Goal: Information Seeking & Learning: Compare options

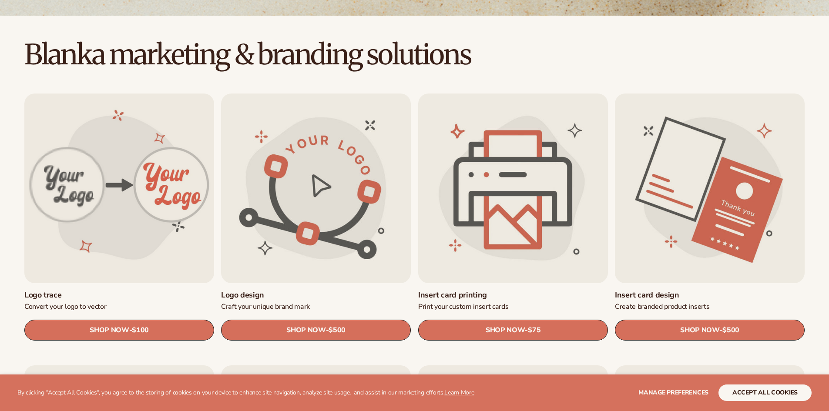
scroll to position [218, 0]
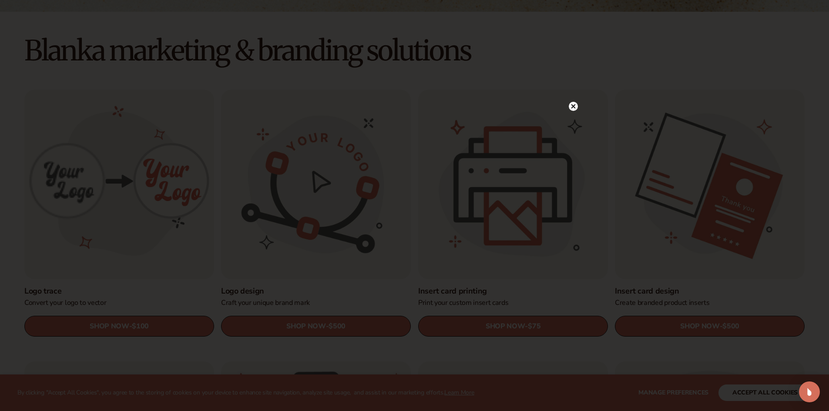
click at [573, 107] on icon at bounding box center [573, 106] width 4 height 4
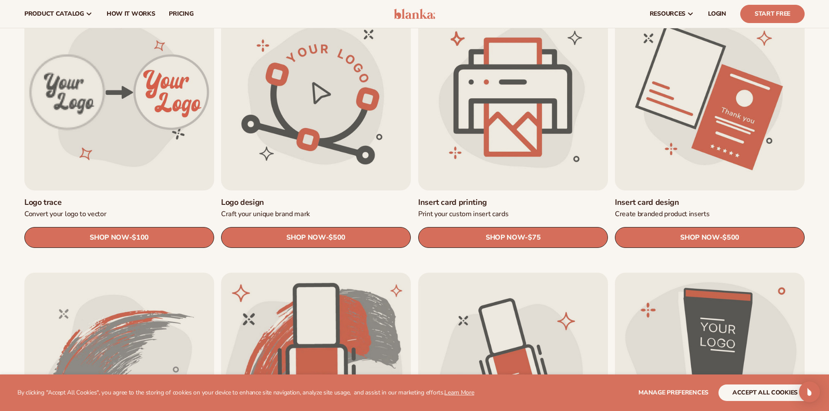
scroll to position [261, 0]
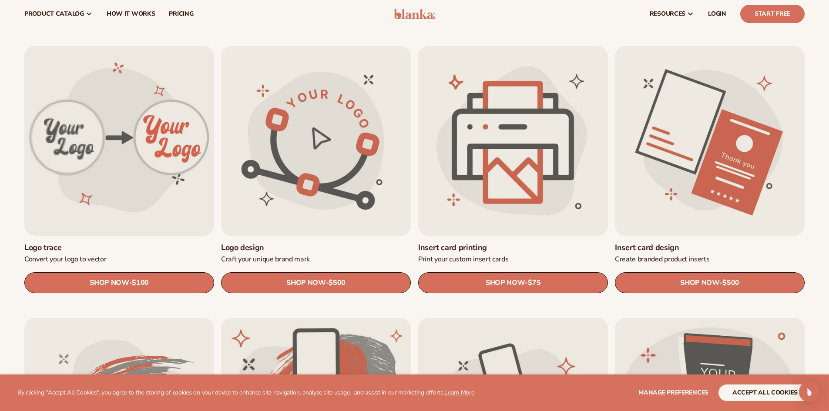
click at [509, 243] on link "Insert card printing" at bounding box center [513, 248] width 190 height 10
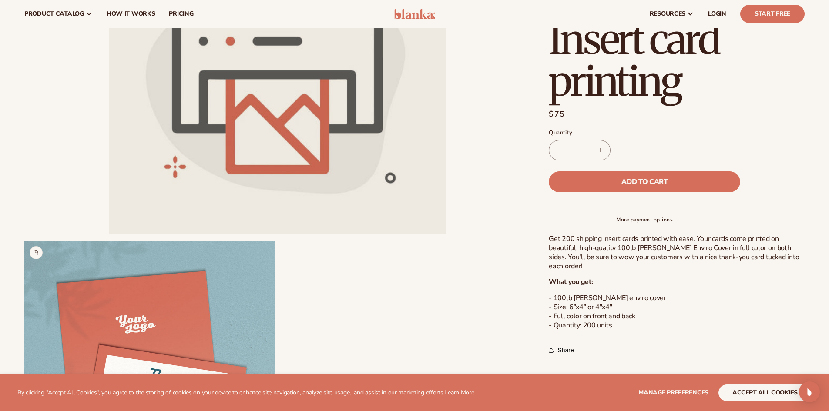
scroll to position [87, 0]
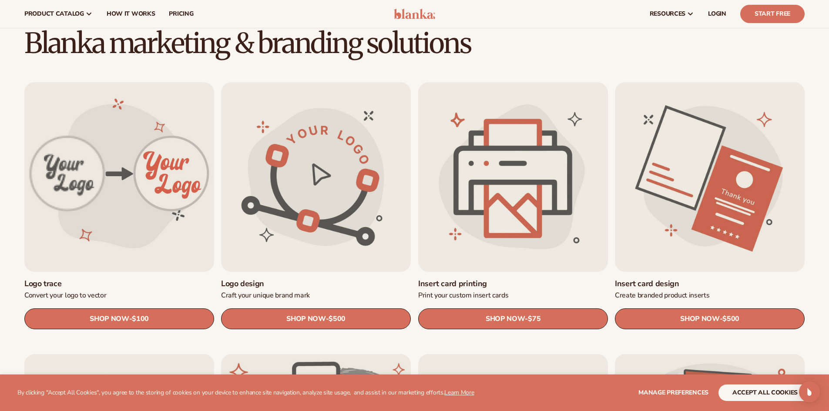
scroll to position [221, 0]
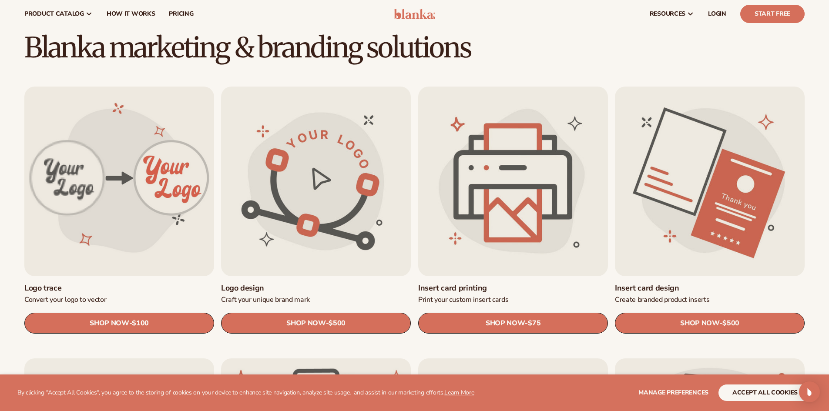
drag, startPoint x: 684, startPoint y: 231, endPoint x: 674, endPoint y: 239, distance: 12.9
click at [684, 283] on link "Insert card design" at bounding box center [710, 288] width 190 height 10
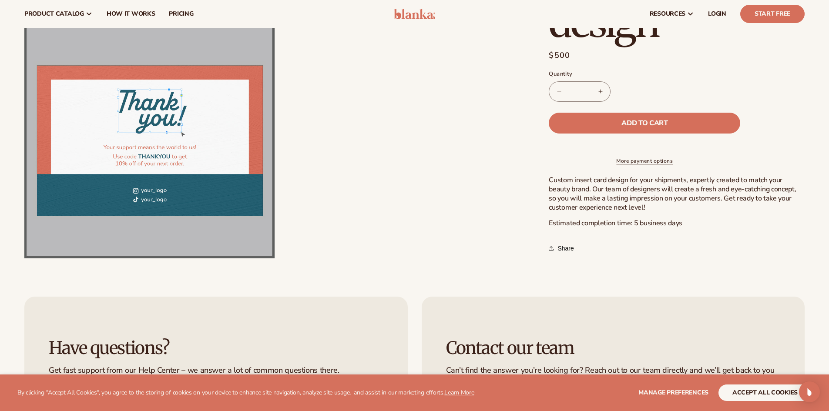
scroll to position [218, 0]
